Goal: Find specific page/section: Find specific page/section

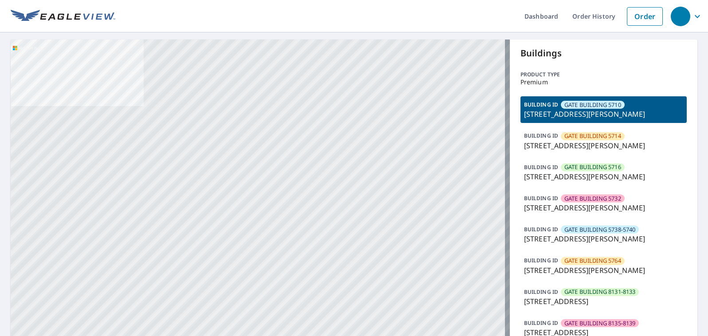
click at [546, 207] on p "5739 Caruth Haven Ln, Dallas, TX, 75206" at bounding box center [603, 207] width 159 height 11
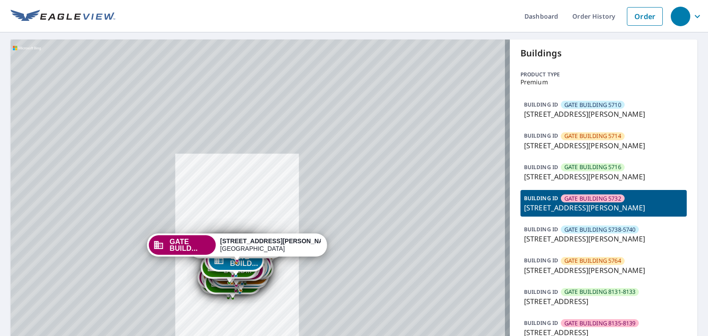
drag, startPoint x: 306, startPoint y: 286, endPoint x: 310, endPoint y: 254, distance: 31.7
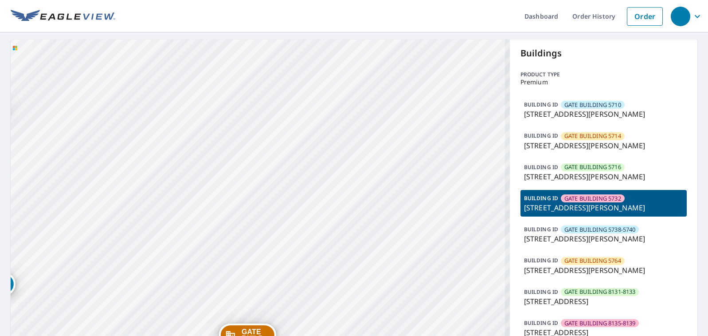
drag, startPoint x: 125, startPoint y: 182, endPoint x: 335, endPoint y: 200, distance: 211.0
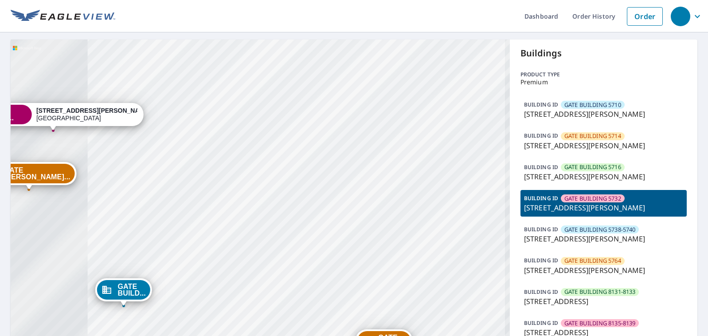
drag, startPoint x: 201, startPoint y: 202, endPoint x: 398, endPoint y: 230, distance: 199.3
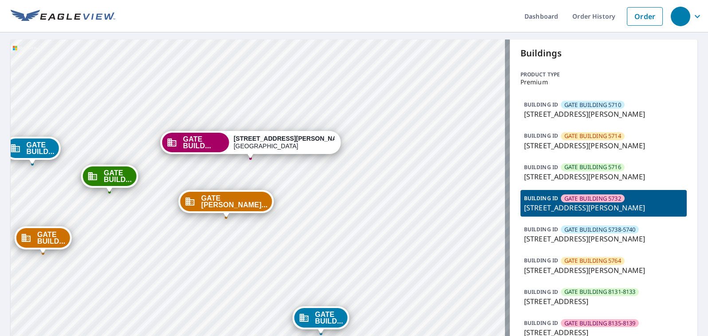
drag, startPoint x: 423, startPoint y: 12, endPoint x: 419, endPoint y: 6, distance: 7.4
click at [423, 12] on ul "Dashboard Order History Order" at bounding box center [391, 16] width 552 height 32
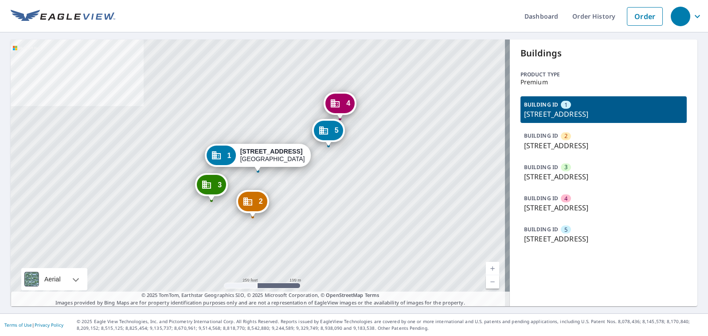
click at [614, 203] on p "[STREET_ADDRESS]" at bounding box center [603, 207] width 159 height 11
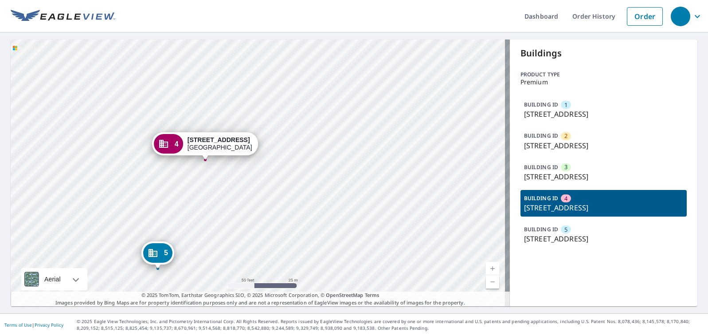
drag, startPoint x: 304, startPoint y: 196, endPoint x: 304, endPoint y: 185, distance: 10.7
click at [304, 185] on div "1 5900 SW 76th Ct Gainesville, FL 32608 2 7719 SW 60th Pl Gainesville, FL 32608…" at bounding box center [260, 172] width 499 height 266
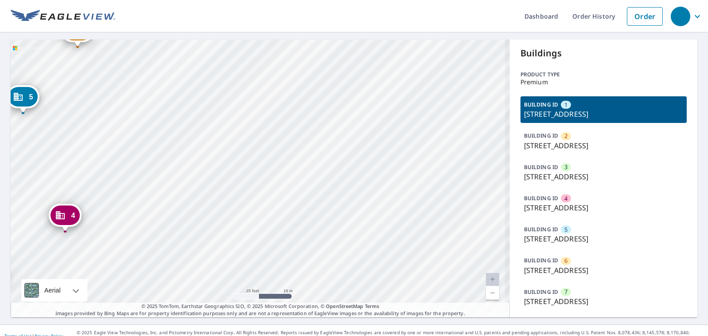
drag, startPoint x: 365, startPoint y: 220, endPoint x: 376, endPoint y: 229, distance: 14.5
click at [376, 229] on div "2 16130 N Cleveland Ave North Fort Myers, FL 33903 3 16130 N Cleveland Ave Nort…" at bounding box center [260, 178] width 499 height 278
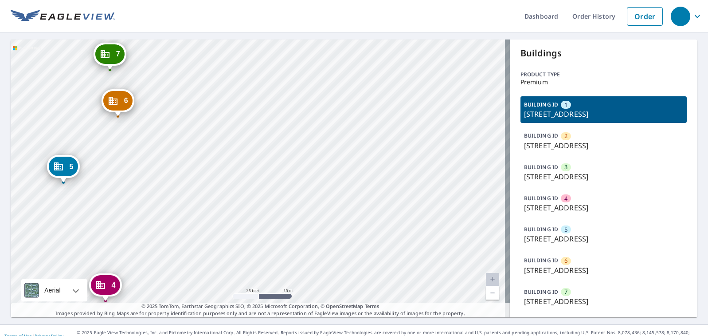
drag, startPoint x: 141, startPoint y: 140, endPoint x: 160, endPoint y: 165, distance: 31.9
click at [160, 165] on div "2 16130 N Cleveland Ave North Fort Myers, FL 33903 3 16130 N Cleveland Ave Nort…" at bounding box center [260, 178] width 499 height 278
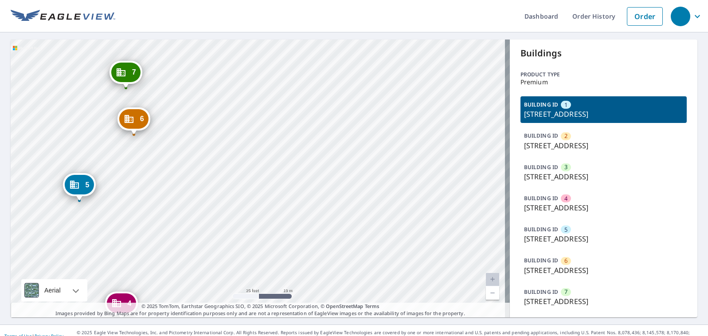
drag, startPoint x: 147, startPoint y: 154, endPoint x: 158, endPoint y: 168, distance: 17.4
click at [158, 168] on div "2 16130 N Cleveland Ave North Fort Myers, FL 33903 3 16130 N Cleveland Ave Nort…" at bounding box center [260, 178] width 499 height 278
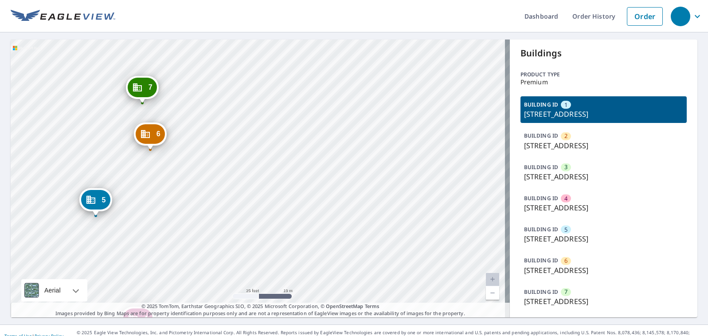
drag, startPoint x: 150, startPoint y: 166, endPoint x: 163, endPoint y: 175, distance: 15.6
click at [163, 175] on div "2 16130 N Cleveland Ave North Fort Myers, FL 33903 3 16130 N Cleveland Ave Nort…" at bounding box center [260, 178] width 499 height 278
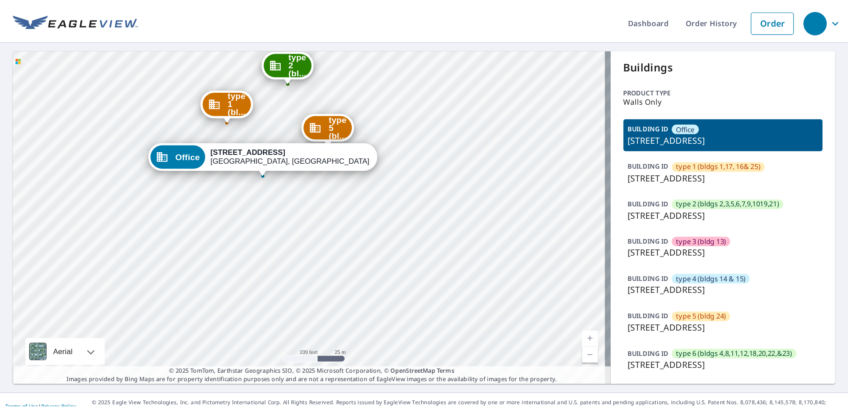
scroll to position [11, 0]
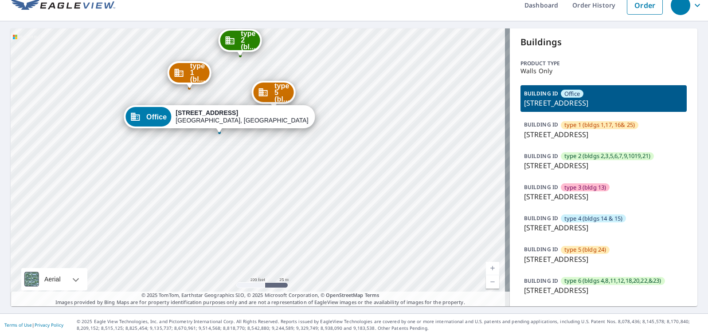
click at [594, 257] on p "[STREET_ADDRESS]" at bounding box center [603, 259] width 159 height 11
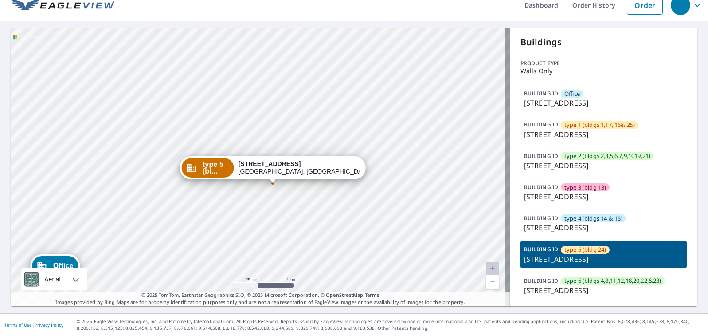
click at [626, 254] on p "6679 N Quail Hollow Rd, Memphis, TN, 38120" at bounding box center [603, 259] width 159 height 11
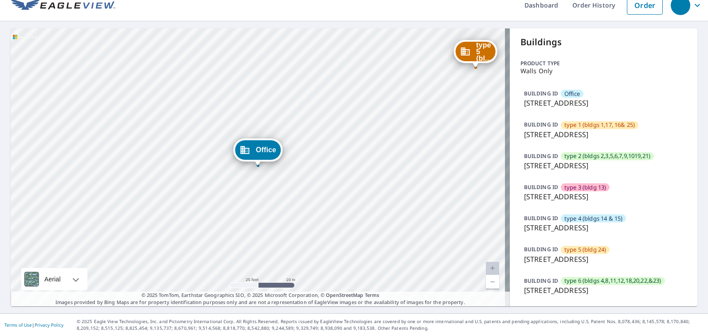
click at [612, 259] on p "6679 N Quail Hollow Rd, Memphis, TN, 38120" at bounding box center [603, 259] width 159 height 11
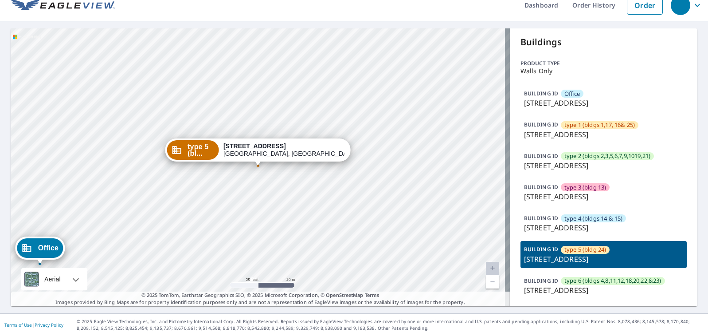
click at [530, 255] on p "6679 N Quail Hollow Rd, Memphis, TN, 38120" at bounding box center [603, 259] width 159 height 11
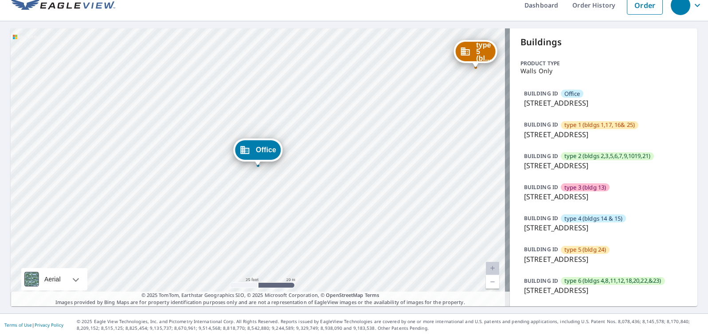
click at [530, 255] on p "6679 N Quail Hollow Rd, Memphis, TN, 38120" at bounding box center [603, 259] width 159 height 11
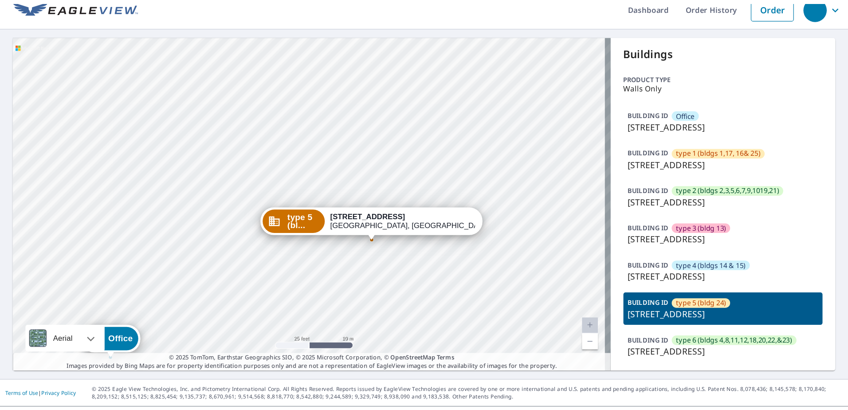
scroll to position [0, 0]
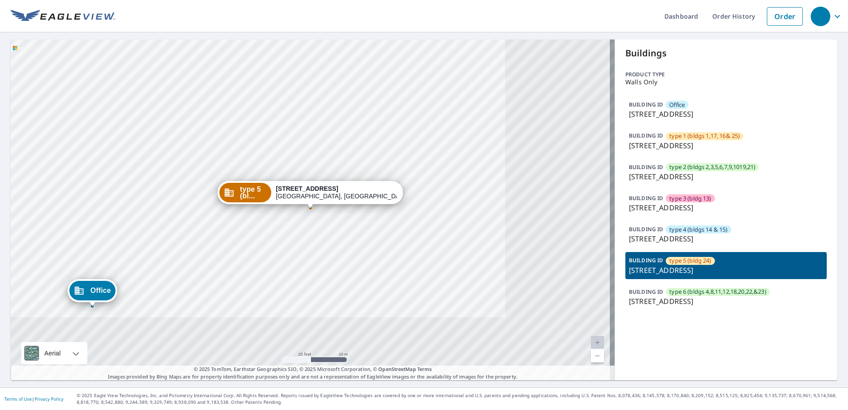
click at [267, 196] on span "type 5 (bl..." at bounding box center [253, 192] width 27 height 13
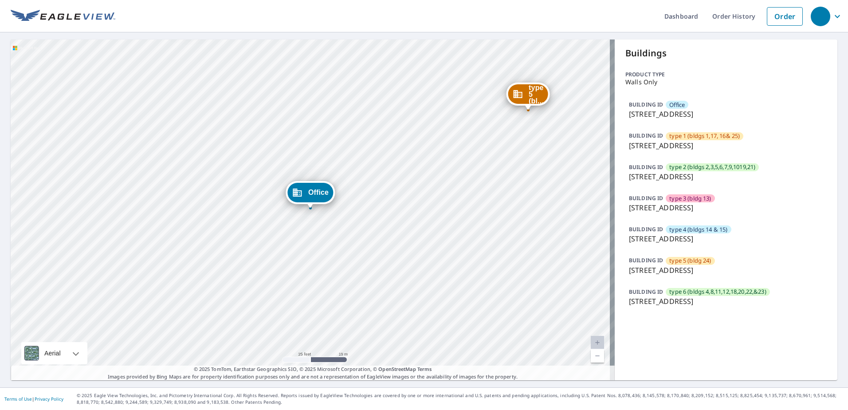
click at [283, 196] on div "type 1 (bl... 1630 Poplar Oaks Cir Memphis, TN 38120 type 2 (bl... 1633 Poplar …" at bounding box center [313, 209] width 604 height 341
click at [302, 195] on icon "Dropped pin, building Office, Commercial property, 6661 N Quail Hollow Rd Memph…" at bounding box center [297, 192] width 11 height 11
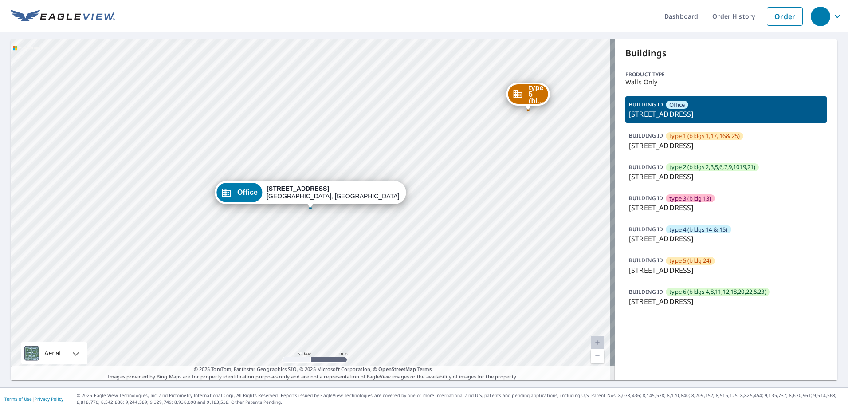
click at [302, 195] on div "6661 N Quail Hollow Rd Memphis, TN 38120" at bounding box center [332, 192] width 133 height 15
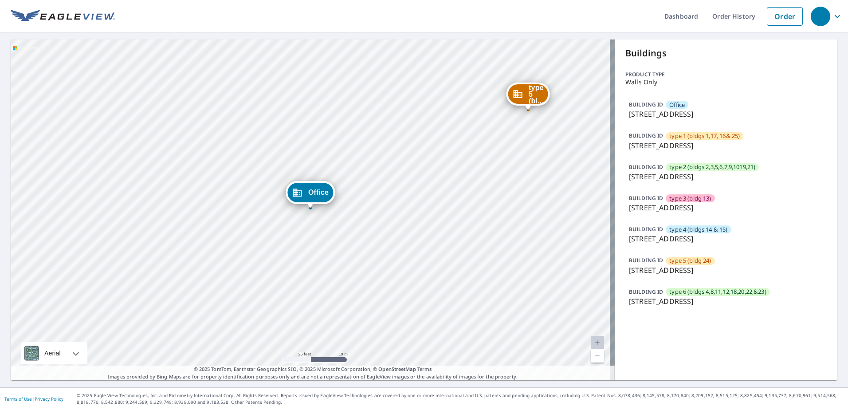
click at [300, 195] on icon "Dropped pin, building Office, Commercial property, 6661 N Quail Hollow Rd Memph…" at bounding box center [297, 192] width 11 height 11
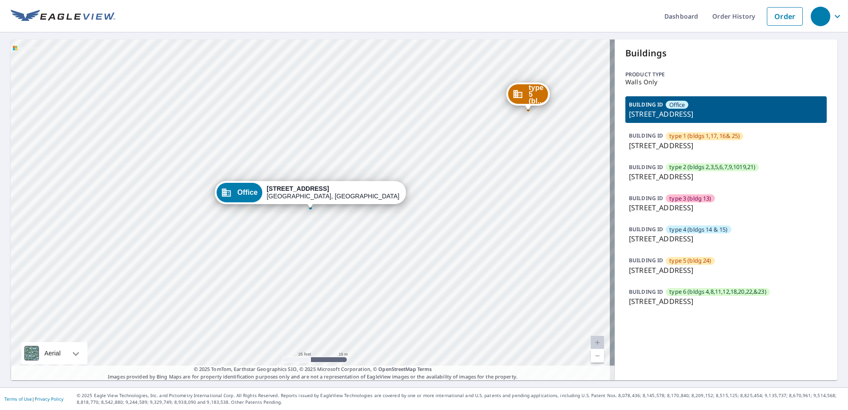
click at [527, 91] on div "type 5 (bl..." at bounding box center [528, 94] width 40 height 20
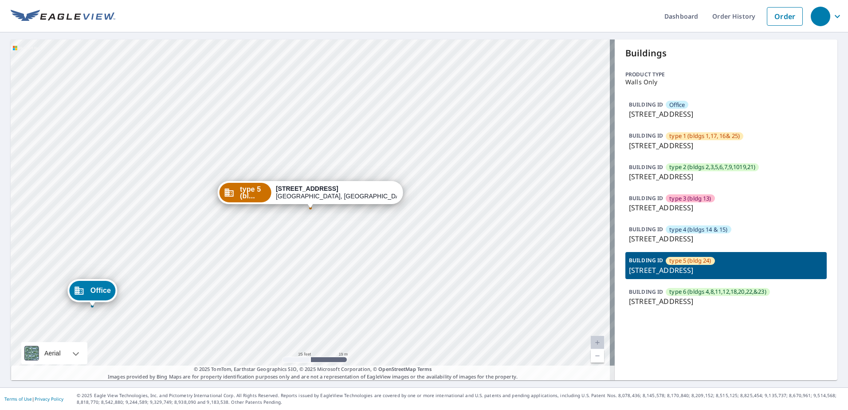
click at [527, 91] on div "Office 6661 N Quail Hollow Rd Memphis, TN 38120 type 1 (bl... 1630 Poplar Oaks …" at bounding box center [313, 209] width 604 height 341
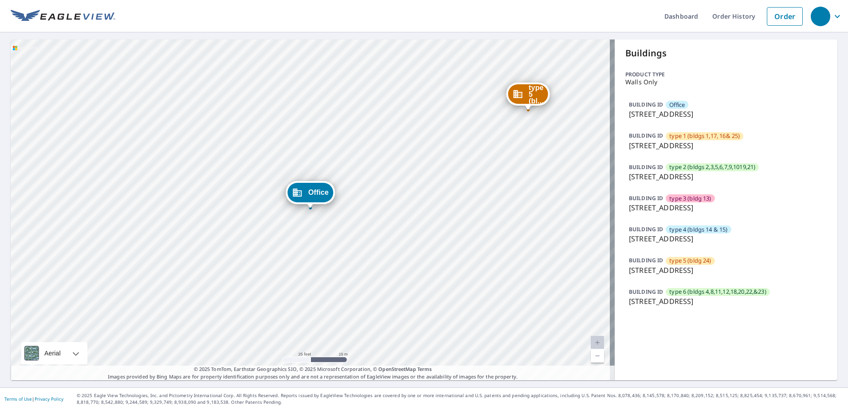
click at [535, 85] on span "type 5 (bl..." at bounding box center [536, 94] width 15 height 20
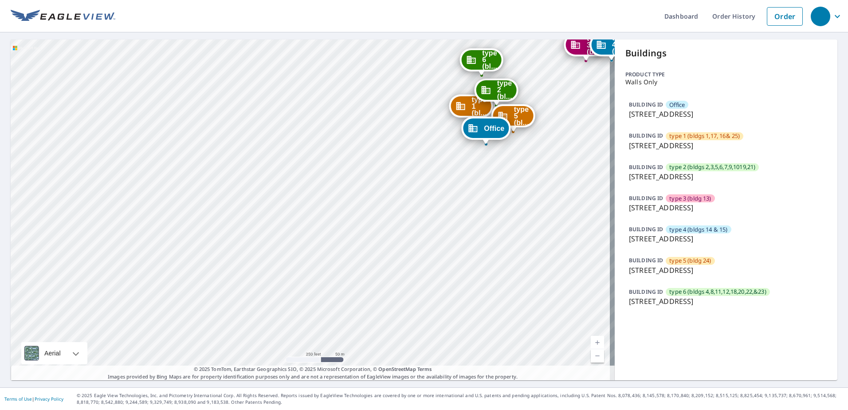
click at [517, 129] on div "Dropped pin, building type 5 (bldg 24), Commercial property, 6679 N Quail Hollo…" at bounding box center [513, 127] width 12 height 9
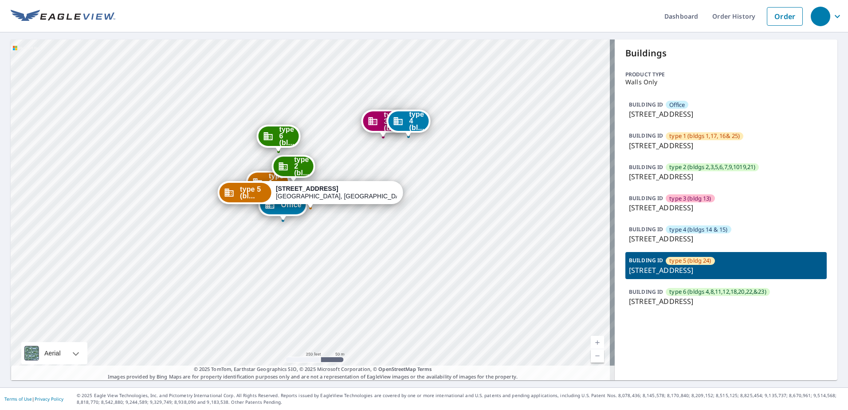
click at [267, 187] on span "type 5 (bl..." at bounding box center [253, 192] width 27 height 13
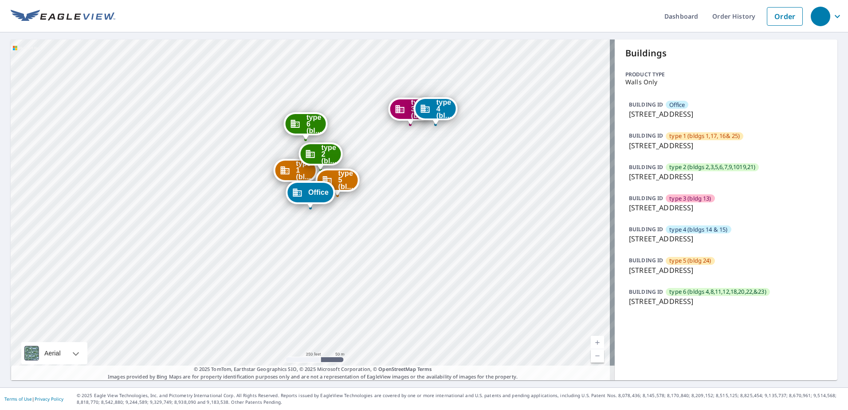
click at [666, 260] on div "type 5 (bldg 24)" at bounding box center [690, 261] width 49 height 8
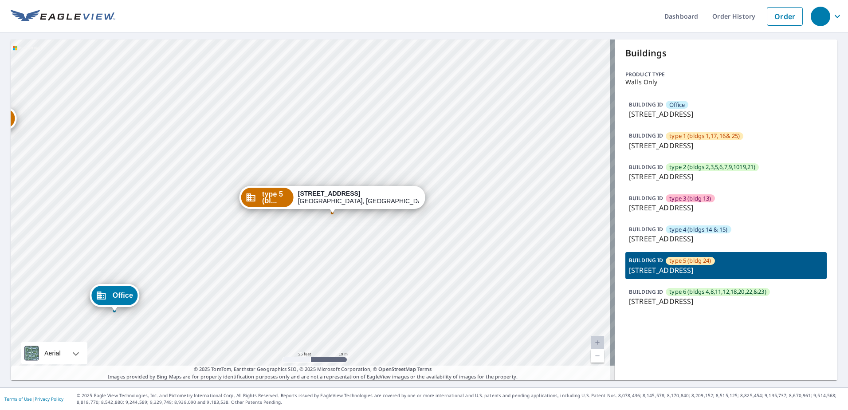
drag, startPoint x: 279, startPoint y: 218, endPoint x: 501, endPoint y: 212, distance: 221.4
click at [501, 212] on div "Office 6661 N Quail Hollow Rd Memphis, TN 38120 type 1 (bl... 1630 Poplar Oaks …" at bounding box center [313, 209] width 604 height 341
click at [708, 265] on p "6679 N Quail Hollow Rd, Memphis, TN, 38120" at bounding box center [726, 270] width 194 height 11
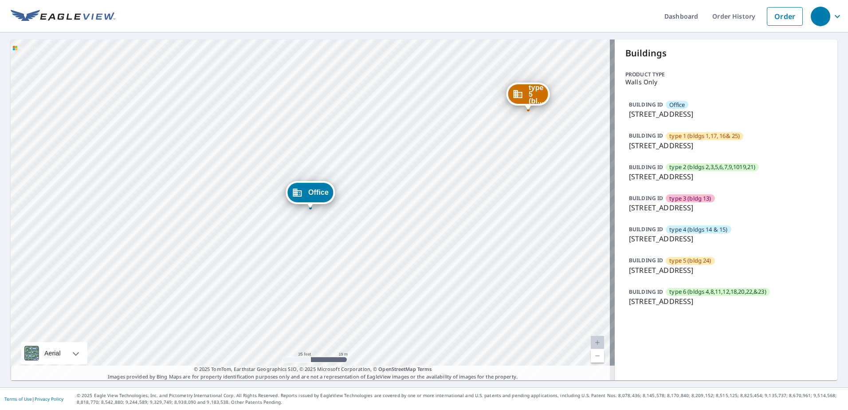
click at [708, 271] on p "6679 N Quail Hollow Rd, Memphis, TN, 38120" at bounding box center [726, 270] width 194 height 11
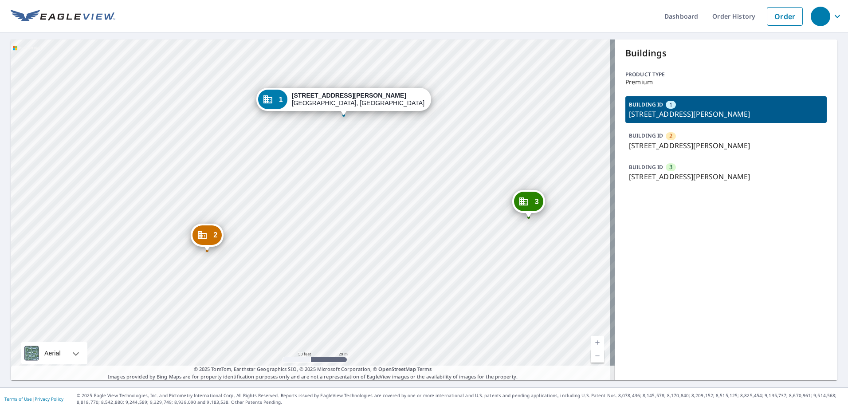
drag, startPoint x: 280, startPoint y: 195, endPoint x: 382, endPoint y: 114, distance: 130.1
click at [382, 114] on div "1 [STREET_ADDRESS][PERSON_NAME]" at bounding box center [343, 101] width 175 height 27
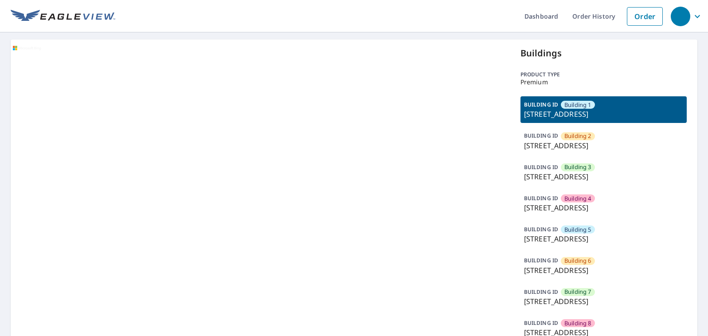
click at [165, 108] on div at bounding box center [260, 224] width 499 height 371
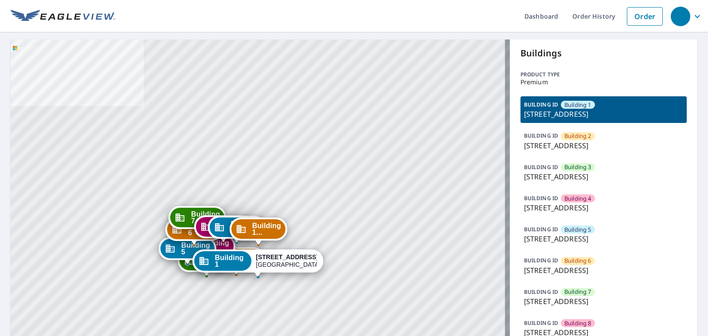
click at [560, 151] on p "[STREET_ADDRESS]" at bounding box center [603, 145] width 159 height 11
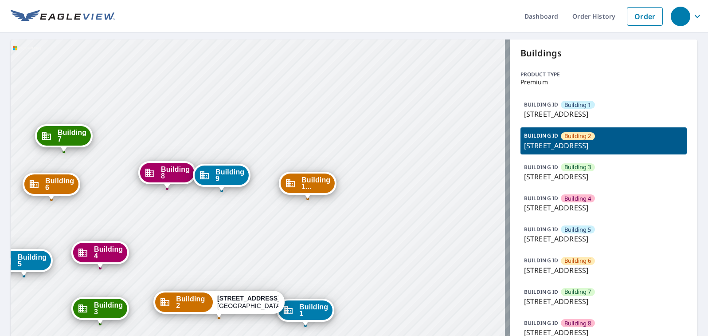
drag, startPoint x: 229, startPoint y: 254, endPoint x: 229, endPoint y: 195, distance: 59.0
click at [227, 196] on div "Building [GEOGRAPHIC_DATA][STREET_ADDRESS] [GEOGRAPHIC_DATA][STREET_ADDRESS] Bu…" at bounding box center [260, 224] width 499 height 371
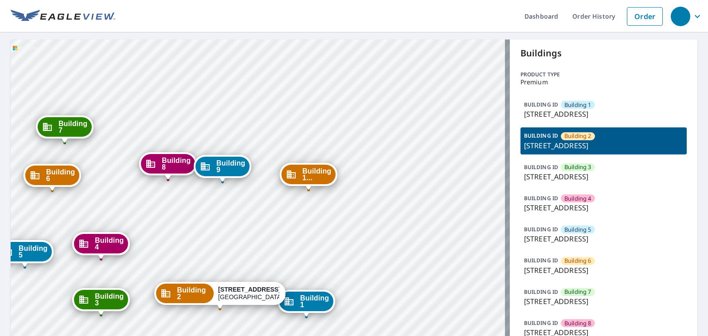
click at [260, 192] on div "Building [GEOGRAPHIC_DATA][STREET_ADDRESS] [GEOGRAPHIC_DATA][STREET_ADDRESS] Bu…" at bounding box center [260, 224] width 499 height 371
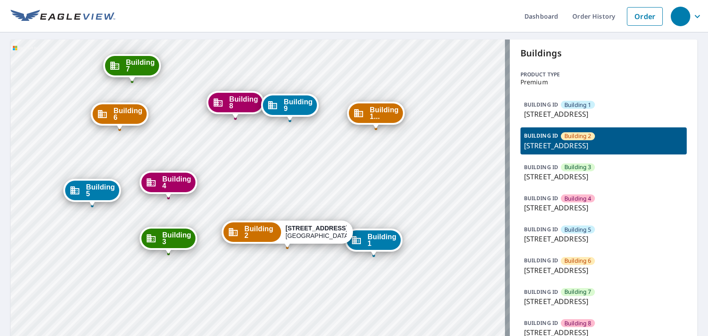
drag, startPoint x: 241, startPoint y: 202, endPoint x: 259, endPoint y: 171, distance: 36.1
click at [259, 171] on div "Building [GEOGRAPHIC_DATA][STREET_ADDRESS] [GEOGRAPHIC_DATA][STREET_ADDRESS] Bu…" at bounding box center [260, 224] width 499 height 371
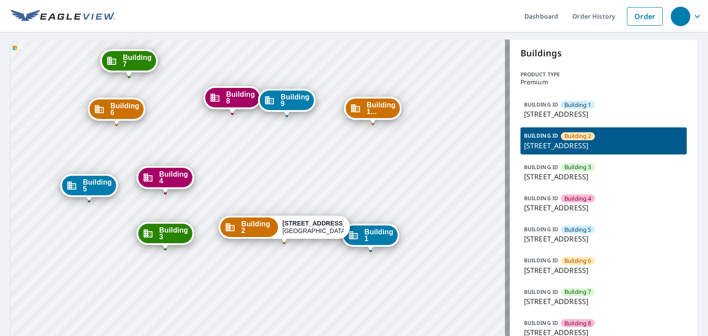
drag, startPoint x: 232, startPoint y: 263, endPoint x: 212, endPoint y: 239, distance: 32.1
click at [212, 239] on div "Building 1 5400 East Rosedale Street Fort Worth, TX 76105 Building 3 5400 East …" at bounding box center [260, 224] width 499 height 371
